Goal: Task Accomplishment & Management: Manage account settings

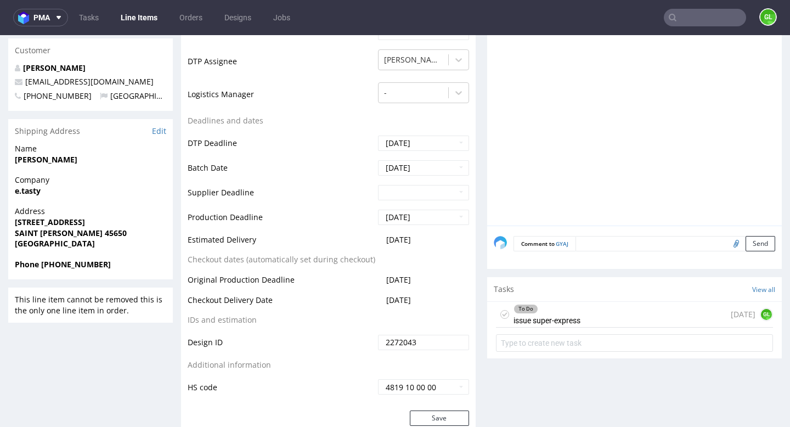
scroll to position [460, 0]
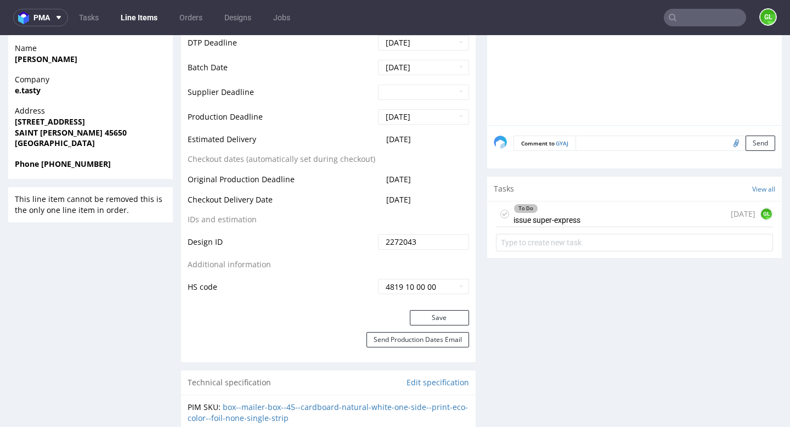
click at [599, 213] on div "To Do issue super-express today GL" at bounding box center [634, 214] width 277 height 26
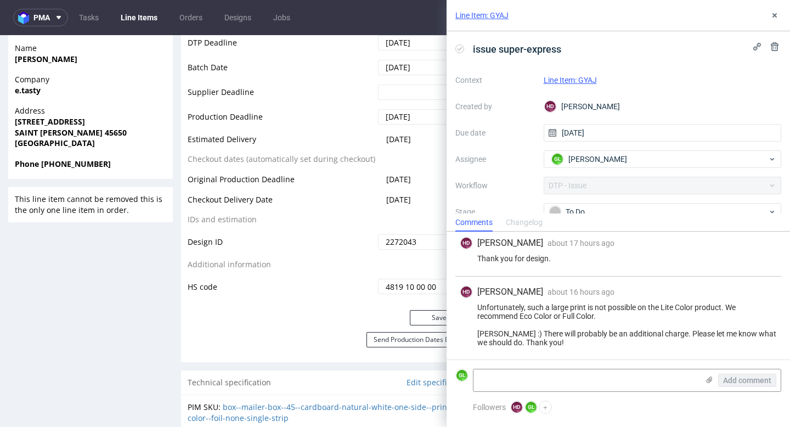
scroll to position [150, 0]
click at [776, 19] on icon at bounding box center [774, 15] width 9 height 9
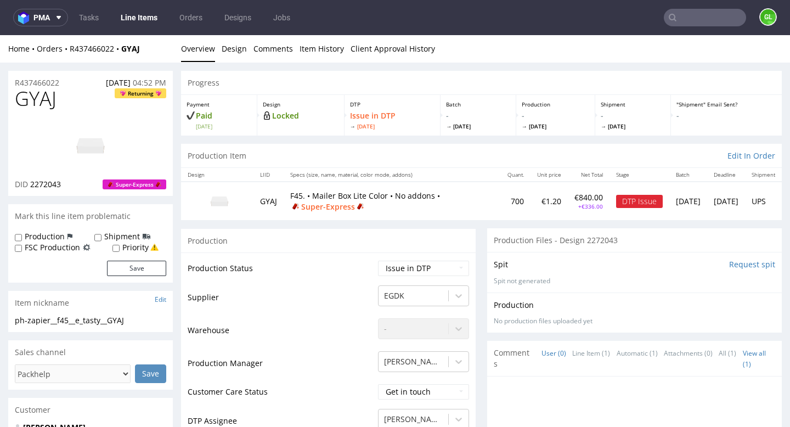
click at [657, 241] on div "Production Files - Design 2272043" at bounding box center [634, 240] width 295 height 24
click at [46, 82] on p "R437466022" at bounding box center [37, 82] width 44 height 11
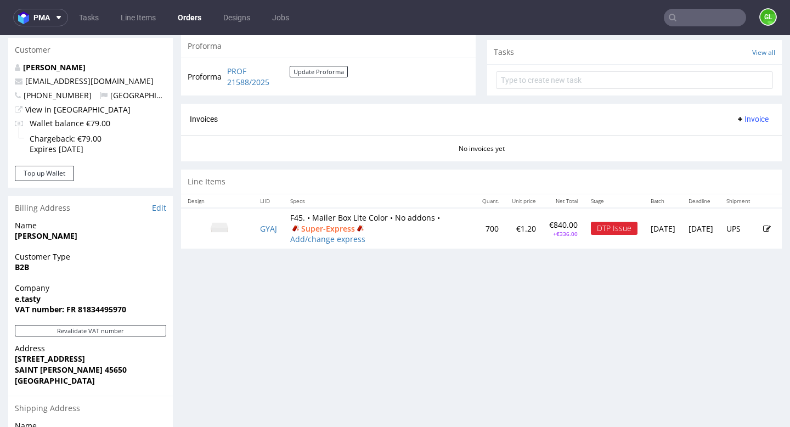
scroll to position [390, 0]
click at [763, 232] on icon at bounding box center [767, 228] width 8 height 8
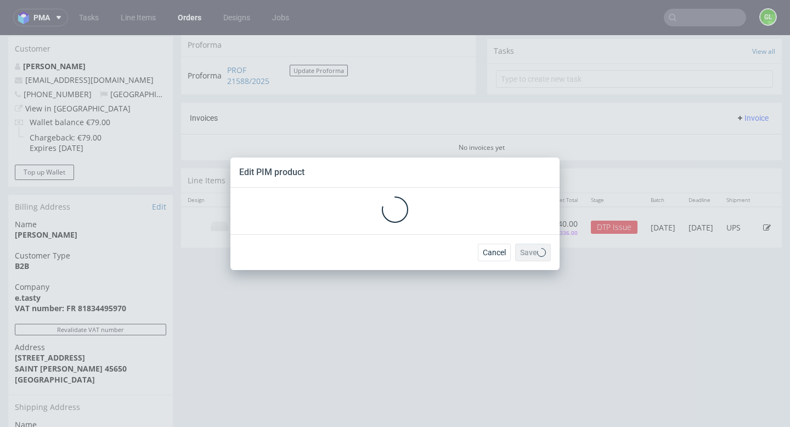
scroll to position [0, 0]
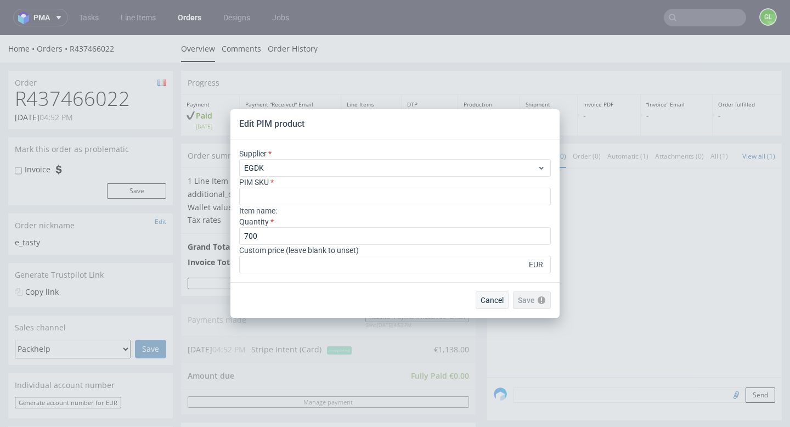
click at [497, 294] on button "Cancel" at bounding box center [492, 300] width 33 height 18
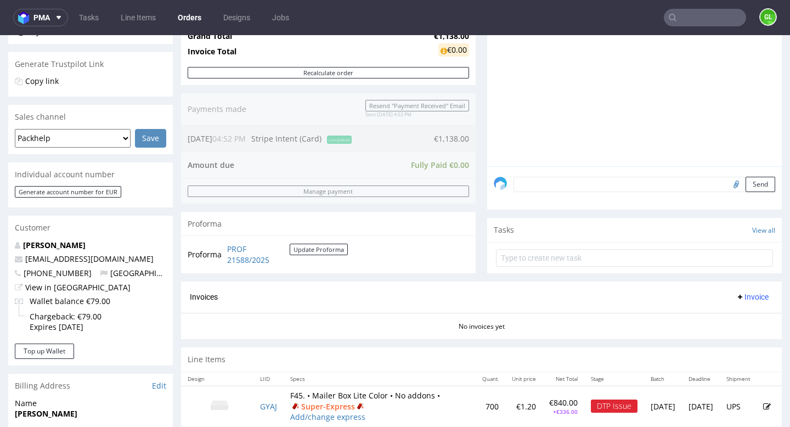
scroll to position [540, 0]
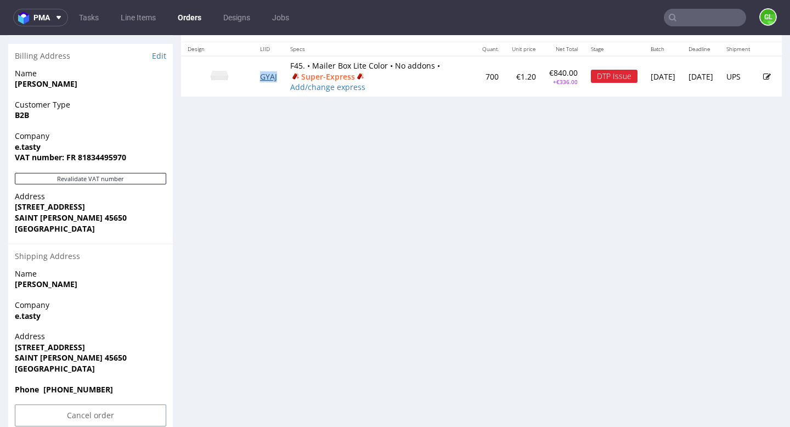
click at [272, 82] on link "GYAJ" at bounding box center [268, 76] width 17 height 10
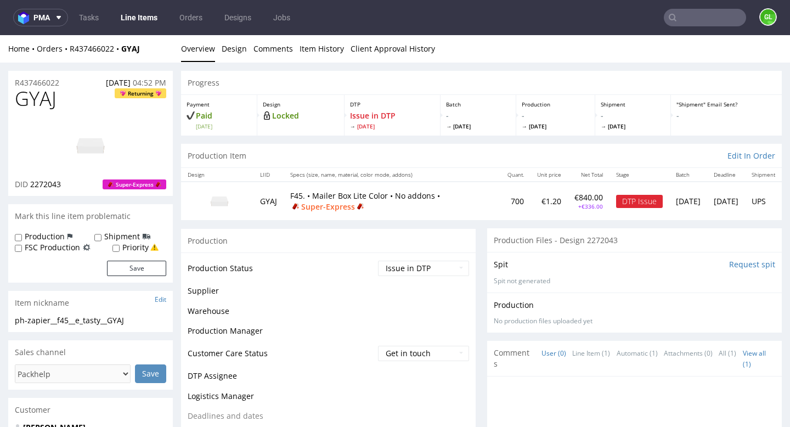
scroll to position [420, 0]
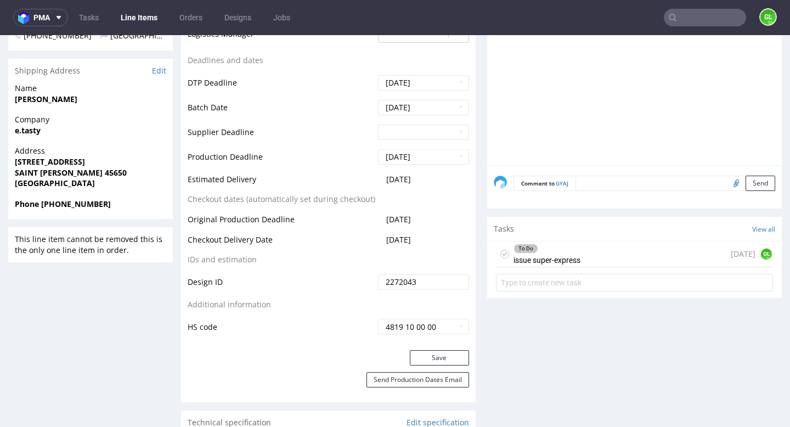
click at [570, 254] on div "To Do issue super-express" at bounding box center [547, 253] width 67 height 25
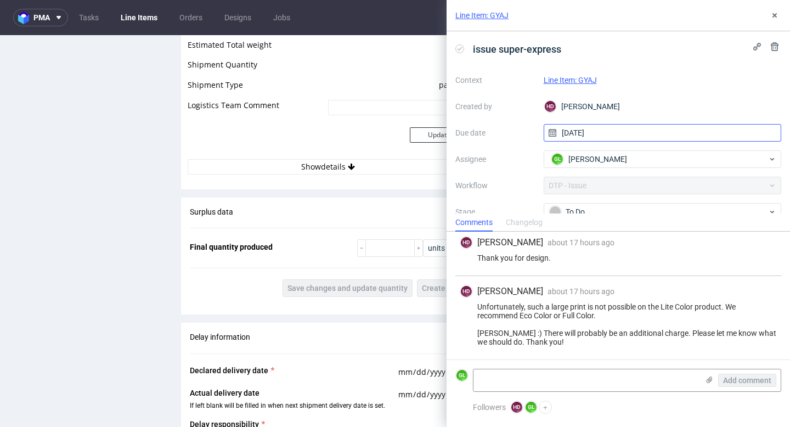
scroll to position [1192, 0]
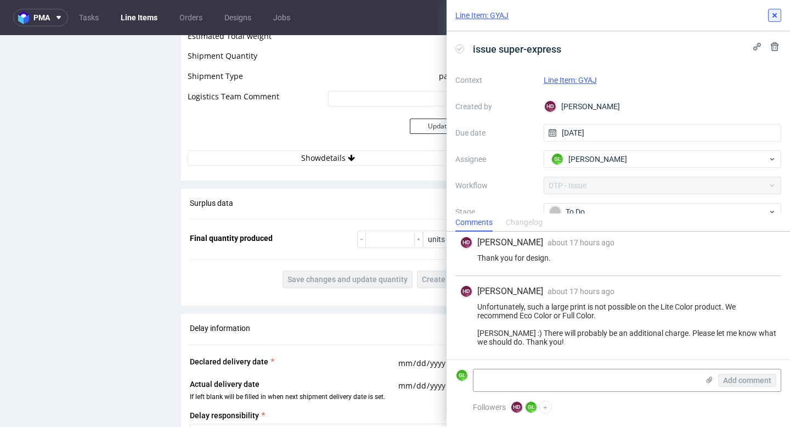
click at [771, 18] on icon at bounding box center [774, 15] width 9 height 9
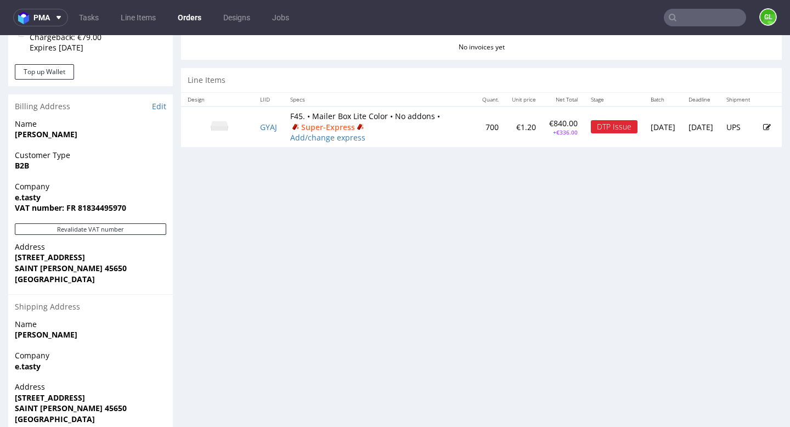
scroll to position [489, 0]
click at [271, 133] on link "GYAJ" at bounding box center [268, 127] width 17 height 10
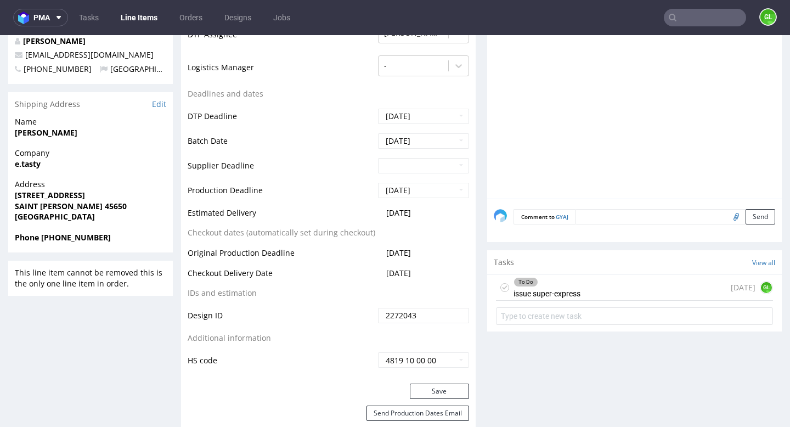
scroll to position [425, 0]
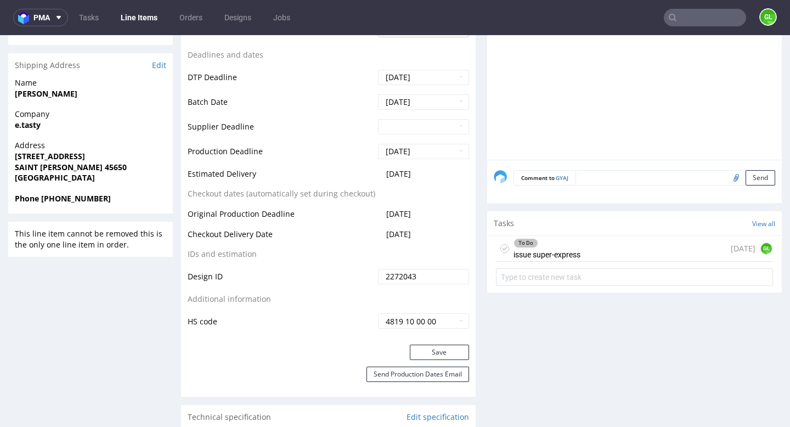
click at [613, 254] on div "To Do issue super-express 1 day ago GL" at bounding box center [634, 249] width 277 height 26
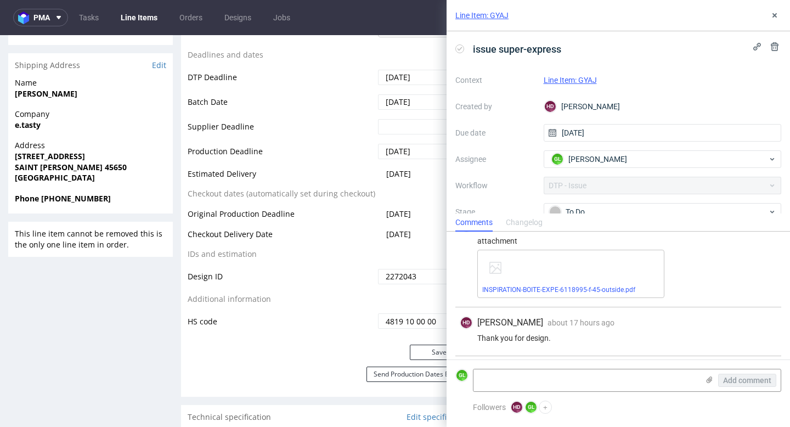
scroll to position [71, 0]
click at [589, 292] on link "INSPIRATION-BOITE-EXPE-6118995-f-45-outside.pdf" at bounding box center [558, 289] width 153 height 8
click at [775, 15] on icon at bounding box center [774, 15] width 9 height 9
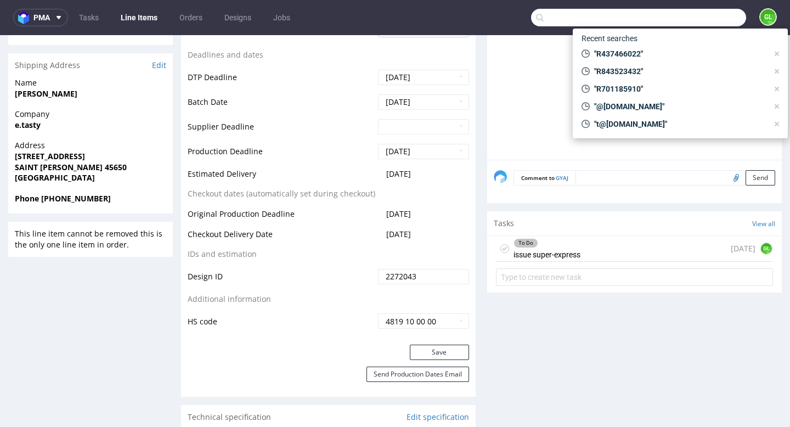
click at [688, 21] on input "text" at bounding box center [638, 18] width 215 height 18
paste input "R843523432"
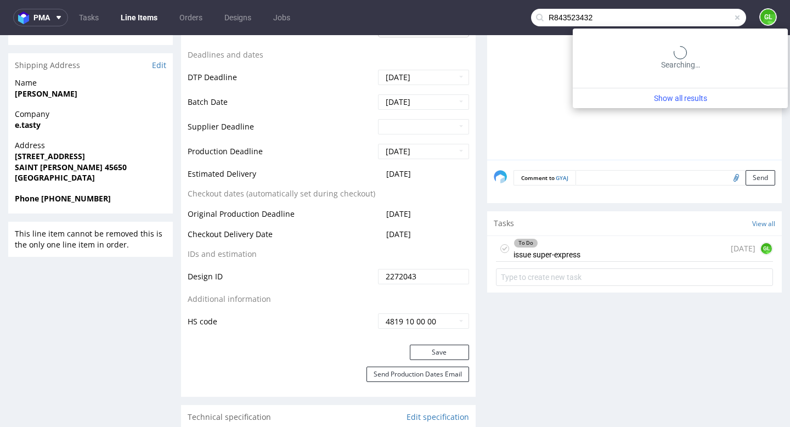
type input "R843523432"
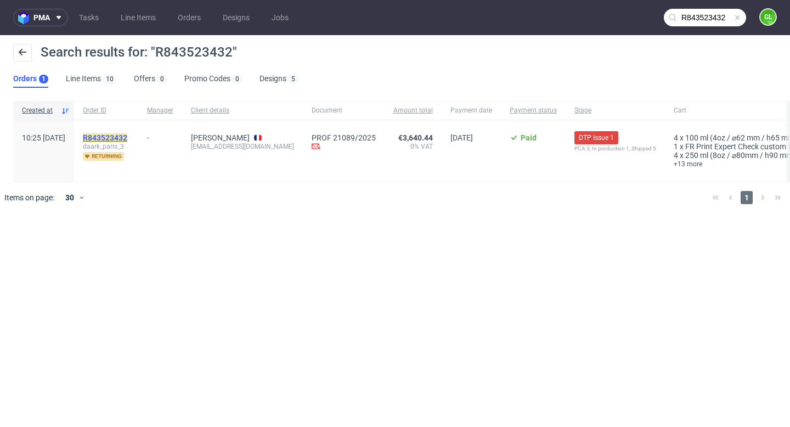
click at [127, 140] on mark "R843523432" at bounding box center [105, 137] width 44 height 9
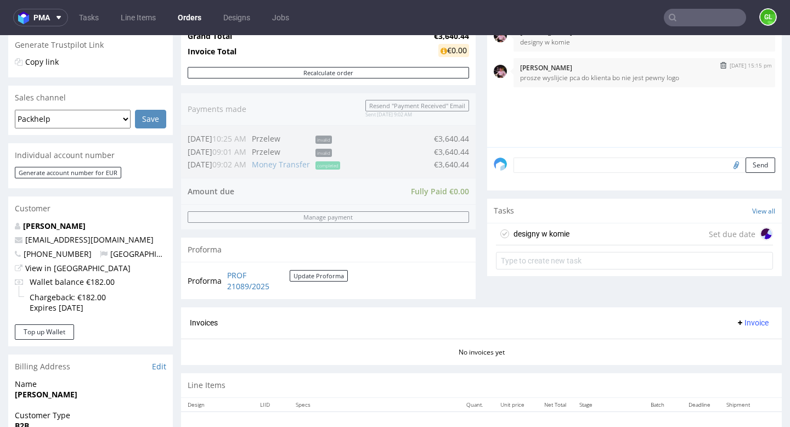
scroll to position [282, 0]
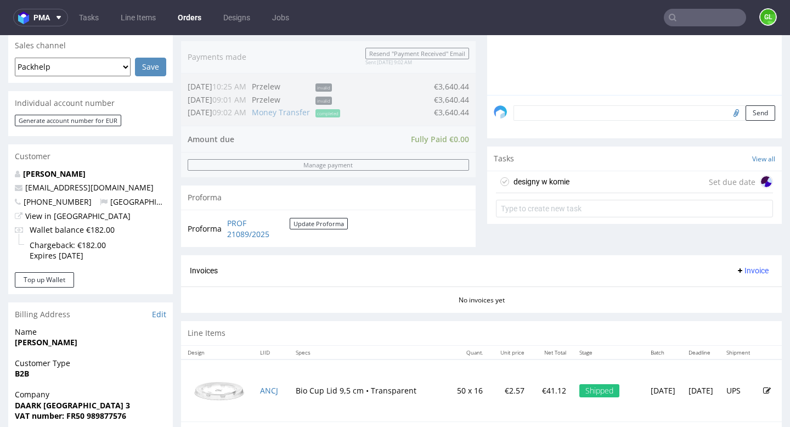
click at [571, 193] on div "designy w komie Set due date" at bounding box center [634, 182] width 277 height 22
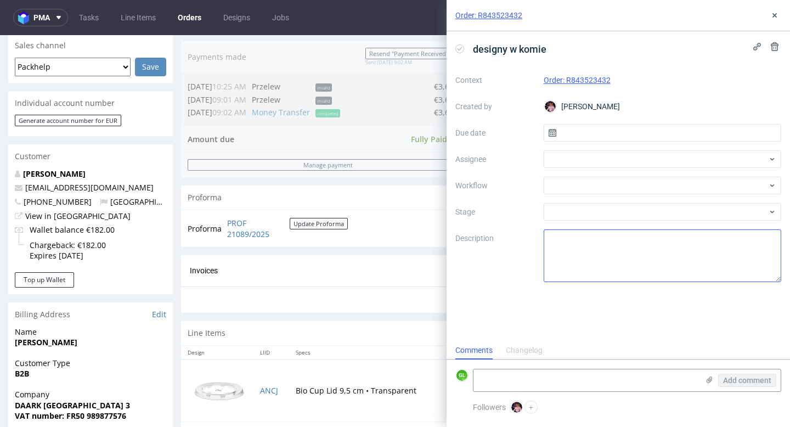
scroll to position [9, 0]
click at [778, 16] on icon at bounding box center [774, 15] width 9 height 9
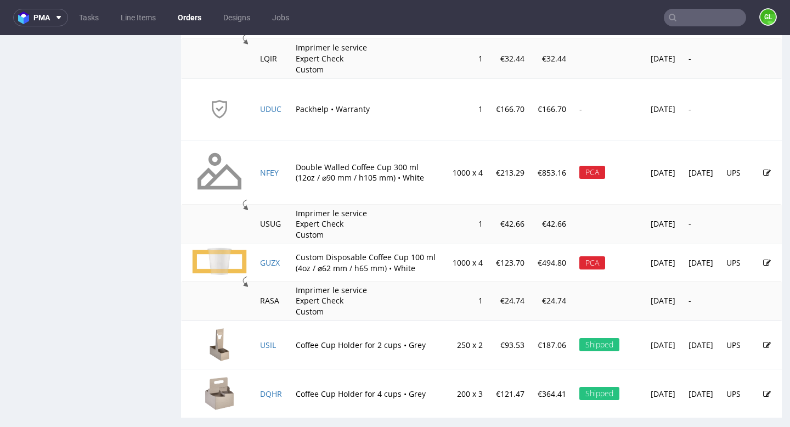
scroll to position [1050, 0]
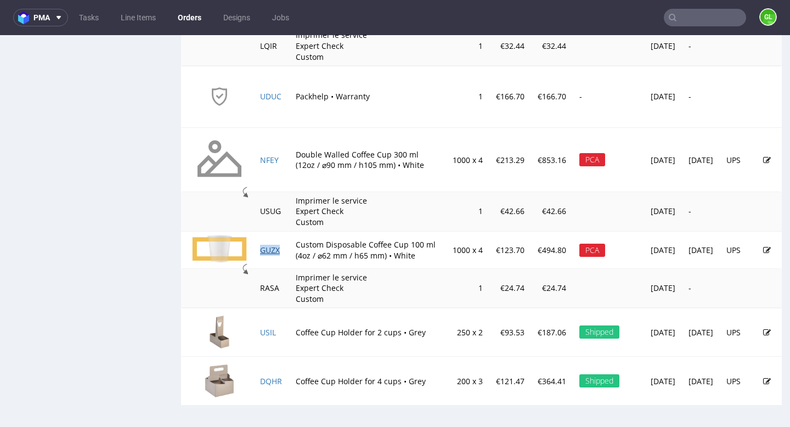
click at [271, 250] on link "GUZX" at bounding box center [270, 250] width 20 height 10
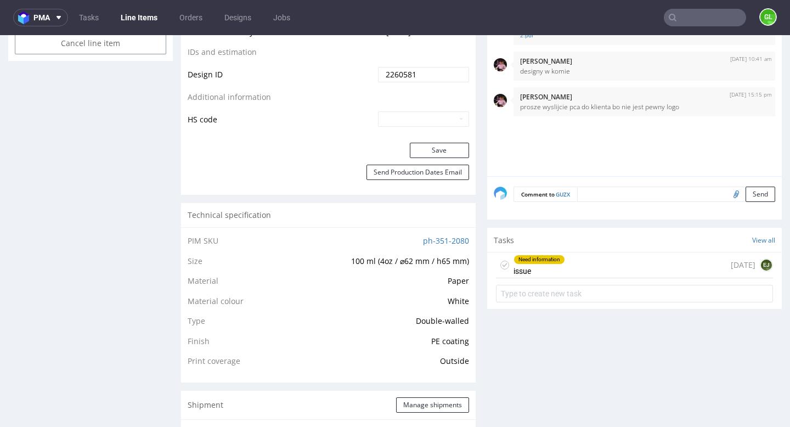
scroll to position [627, 0]
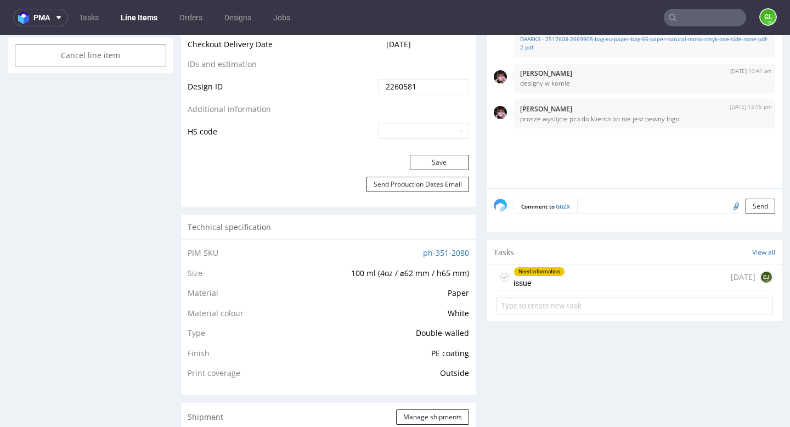
click at [607, 273] on div "Need information issue 3 days ago EJ" at bounding box center [634, 277] width 277 height 26
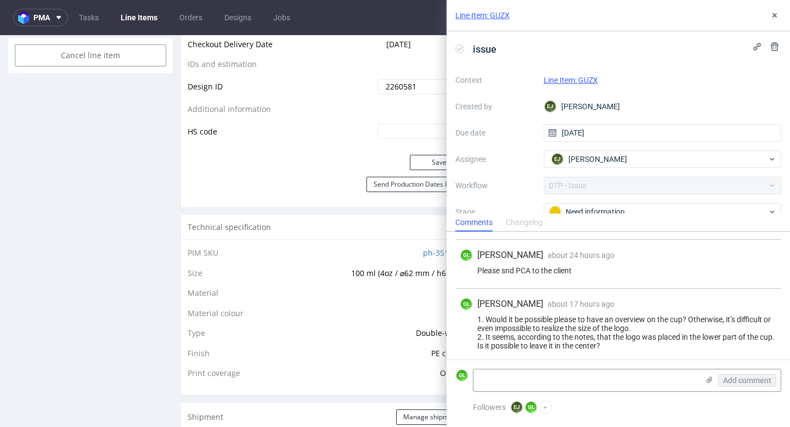
scroll to position [93, 0]
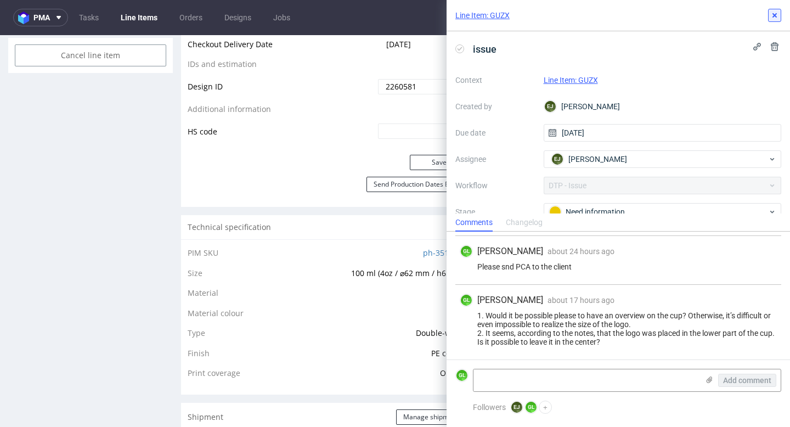
click at [774, 15] on use at bounding box center [775, 15] width 4 height 4
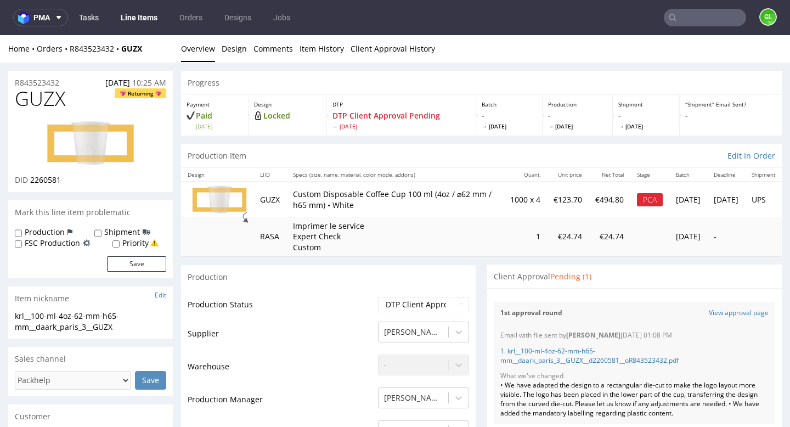
click at [89, 17] on link "Tasks" at bounding box center [88, 18] width 33 height 18
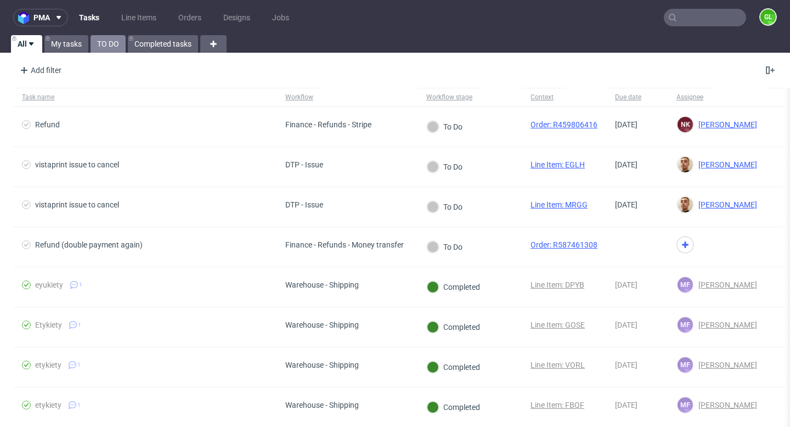
click at [109, 48] on link "TO DO" at bounding box center [108, 44] width 35 height 18
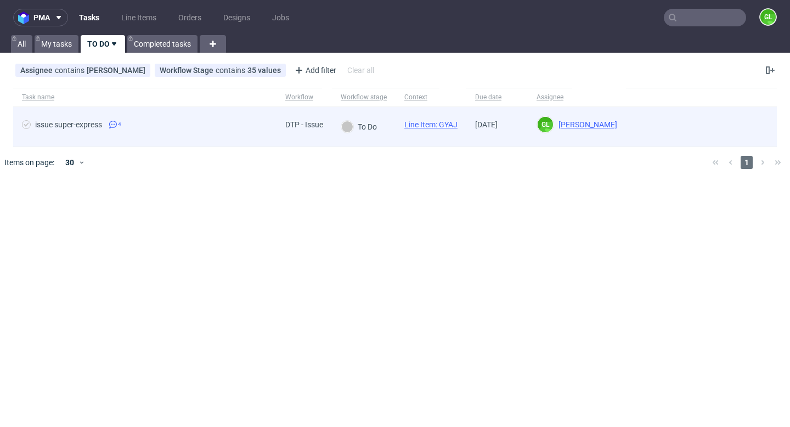
click at [184, 122] on span "issue super-express 4" at bounding box center [145, 126] width 246 height 13
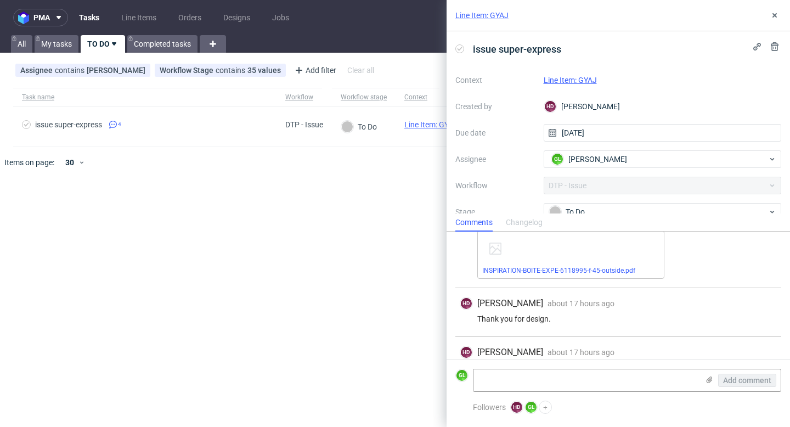
scroll to position [150, 0]
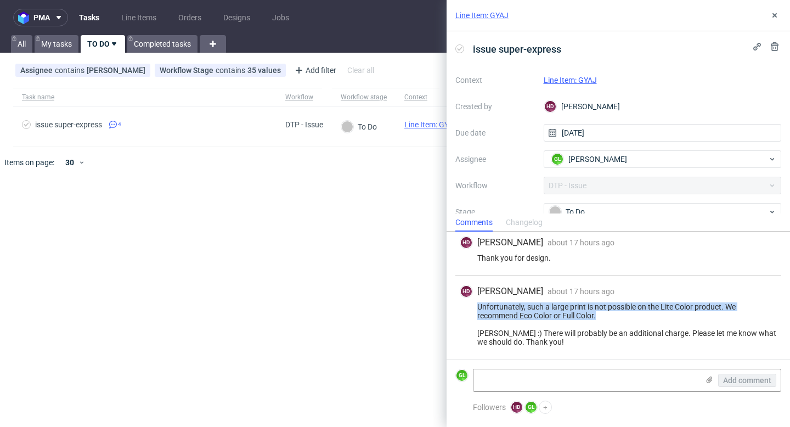
drag, startPoint x: 478, startPoint y: 303, endPoint x: 635, endPoint y: 319, distance: 158.3
click at [635, 319] on div "Unfortunately, such a large print is not possible on the Lite Color product. We…" at bounding box center [618, 324] width 317 height 44
copy div "Unfortunately, such a large print is not possible on the Lite Color product. We…"
click at [570, 80] on link "Line Item: GYAJ" at bounding box center [570, 80] width 53 height 9
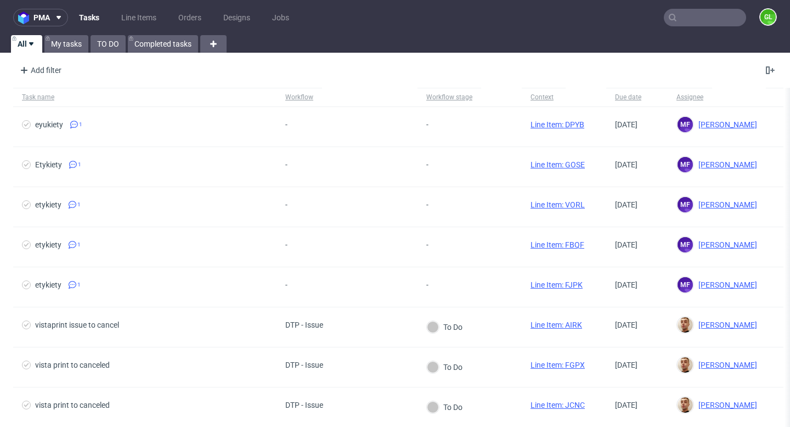
click at [690, 18] on input "text" at bounding box center [705, 18] width 82 height 18
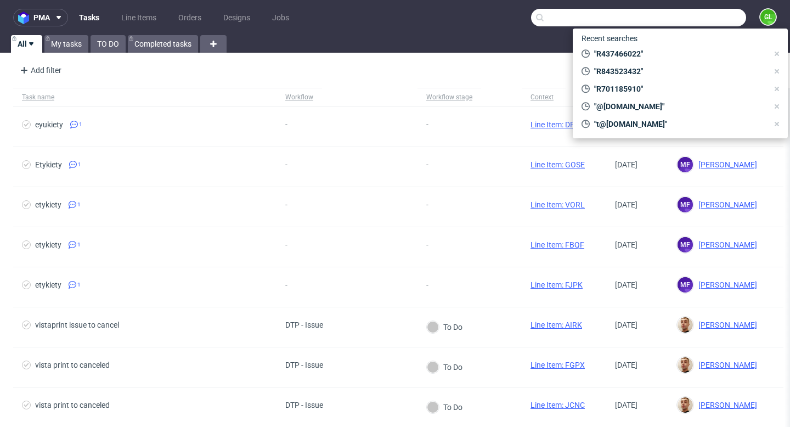
paste input "R281909120"
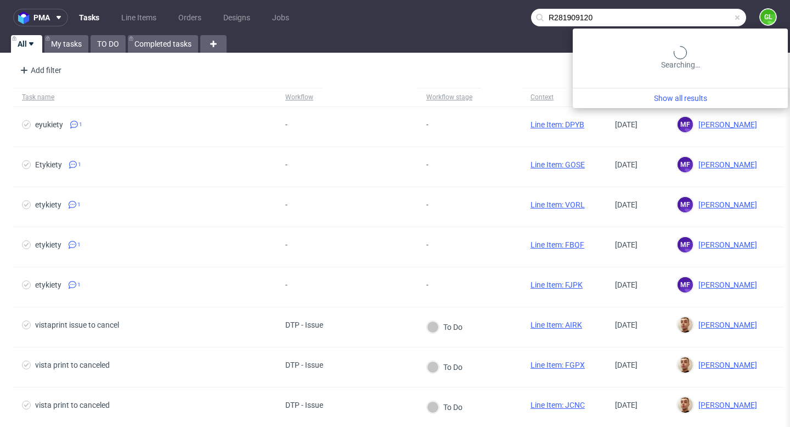
type input "R281909120"
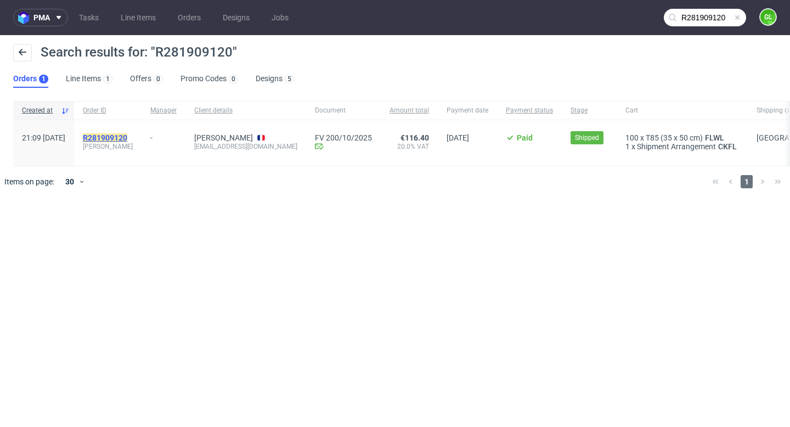
click at [127, 139] on mark "R281909120" at bounding box center [105, 137] width 44 height 9
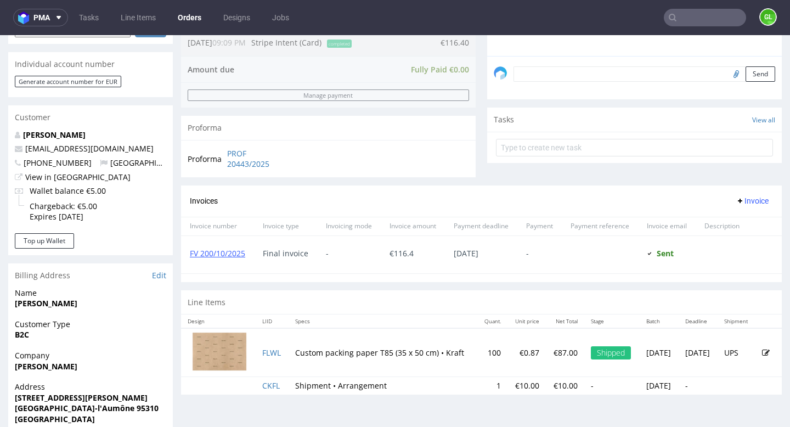
scroll to position [271, 0]
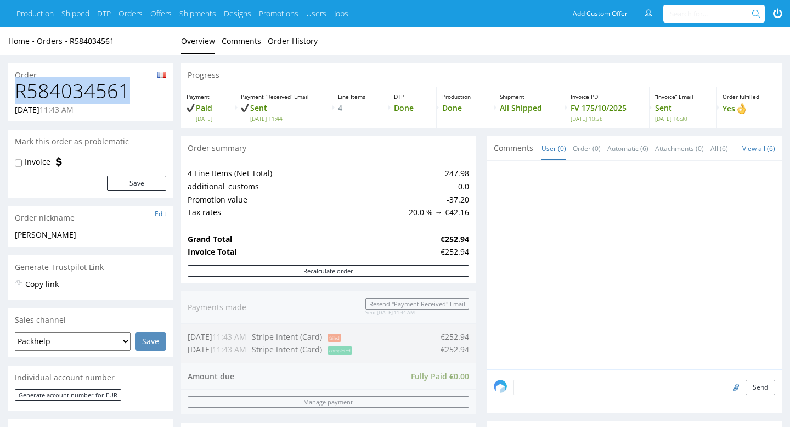
drag, startPoint x: 129, startPoint y: 89, endPoint x: 17, endPoint y: 95, distance: 112.1
click at [17, 95] on h1 "R584034561" at bounding box center [90, 91] width 151 height 22
copy h1 "R584034561"
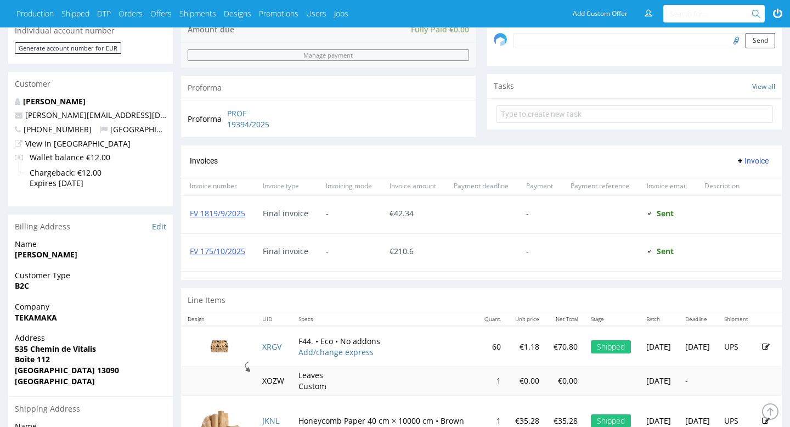
scroll to position [346, 0]
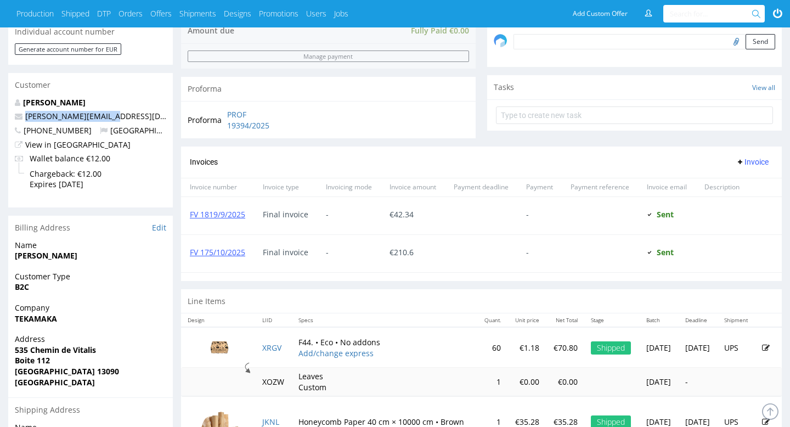
drag, startPoint x: 108, startPoint y: 117, endPoint x: 21, endPoint y: 122, distance: 86.8
click at [21, 122] on p "jeremy.dunand@live.fr" at bounding box center [90, 116] width 151 height 11
copy span "jeremy.dunand@live.fr"
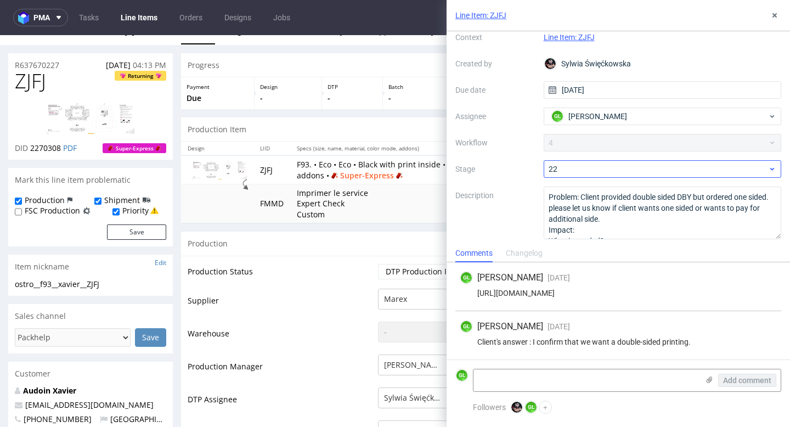
scroll to position [47, 0]
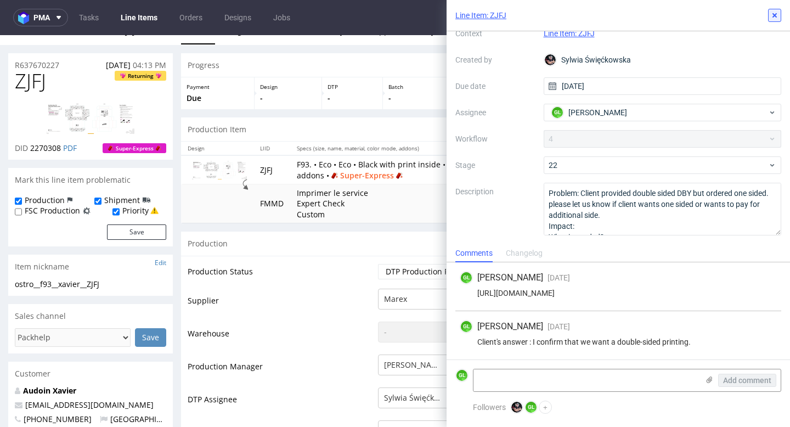
click at [779, 19] on icon at bounding box center [774, 15] width 9 height 9
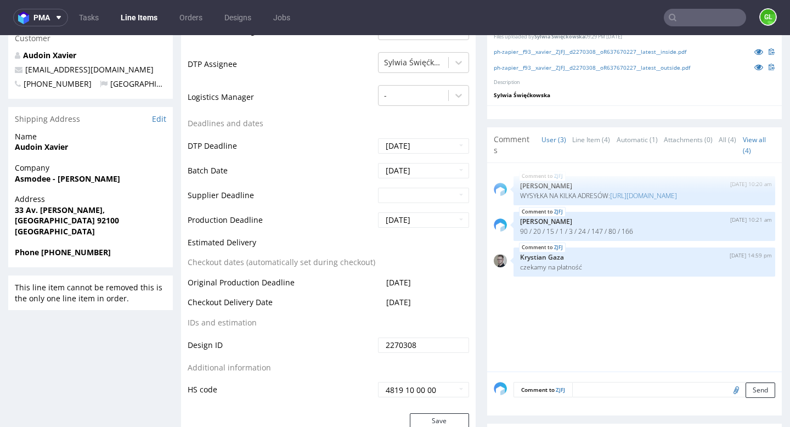
scroll to position [44, 0]
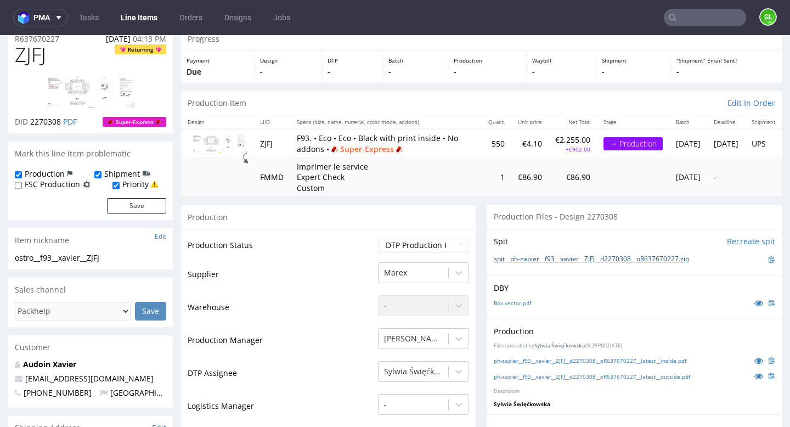
click at [531, 264] on link "spit__ph-zapier__f93__xavier__ZJFJ__d2270308__oR637670227.zip" at bounding box center [591, 259] width 195 height 9
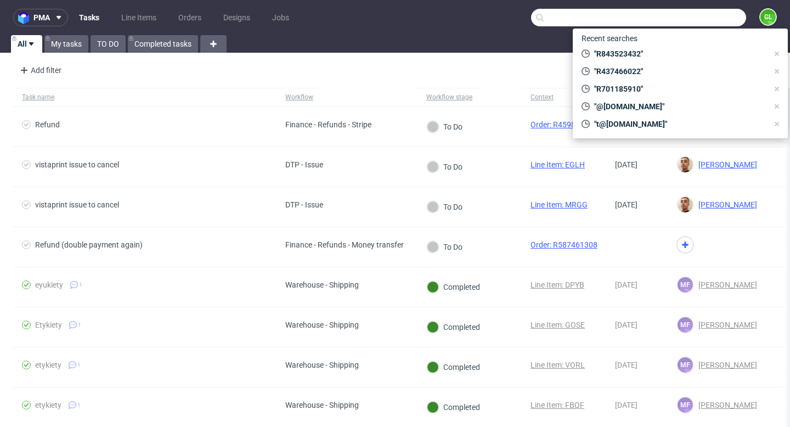
click at [703, 11] on input "text" at bounding box center [638, 18] width 215 height 18
paste input "R637670227"
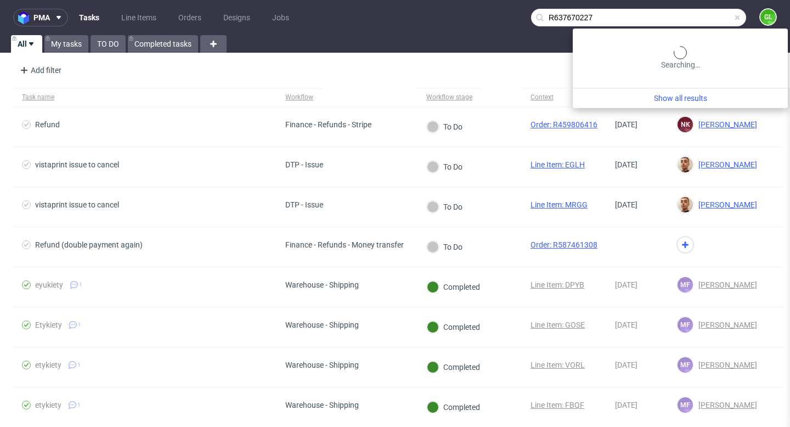
type input "R637670227"
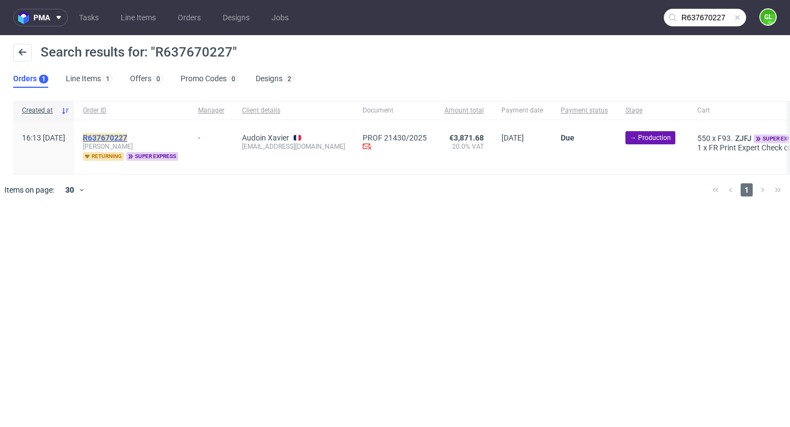
click at [119, 134] on mark "R637670227" at bounding box center [105, 137] width 44 height 9
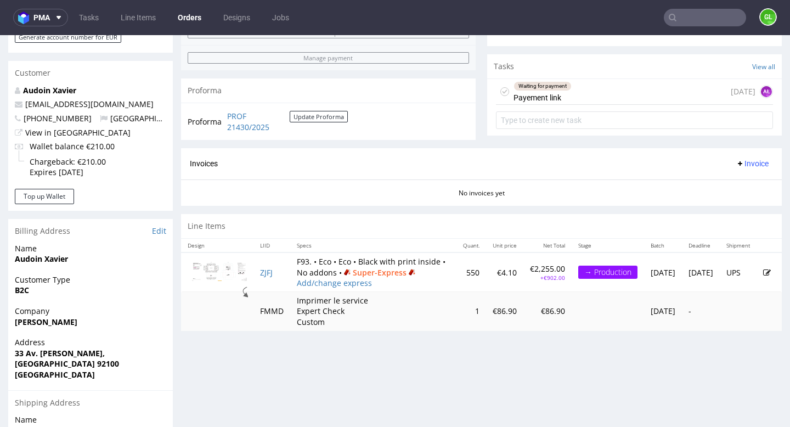
scroll to position [476, 0]
